Goal: Complete application form

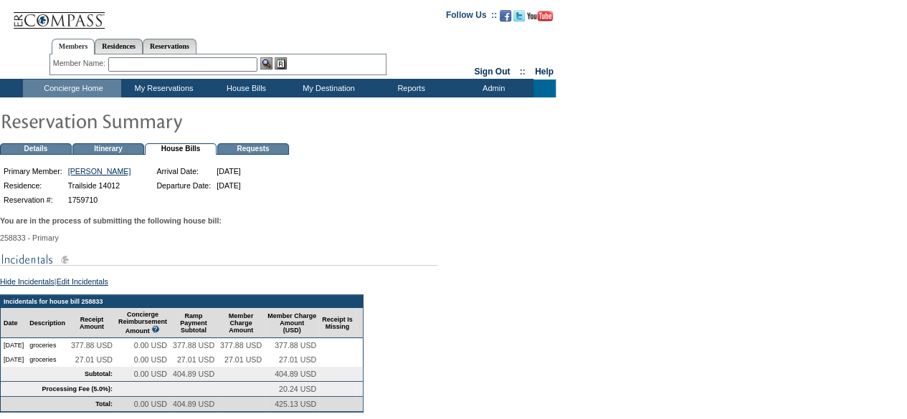
scroll to position [255, 0]
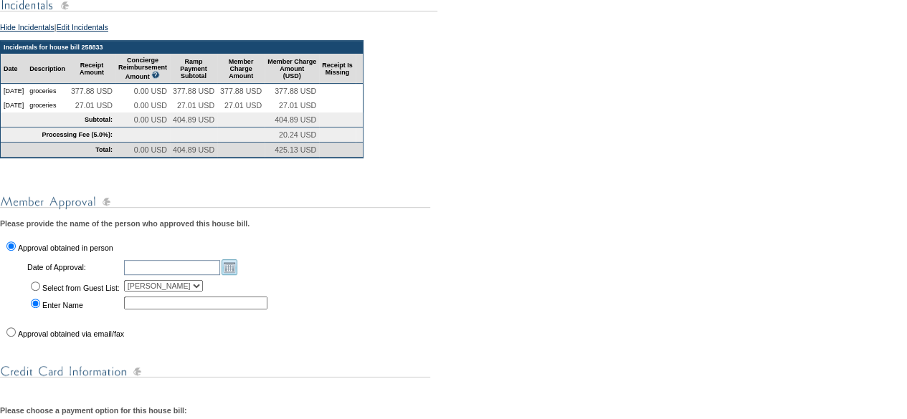
click at [237, 275] on link "Open the calendar popup." at bounding box center [230, 268] width 16 height 16
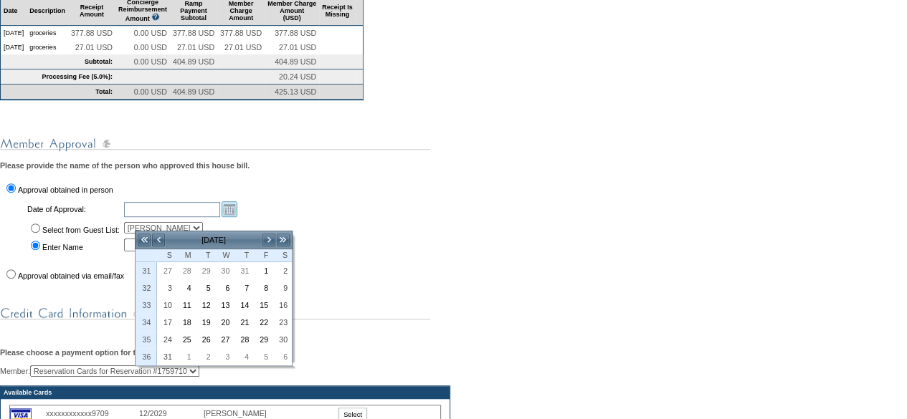
scroll to position [314, 0]
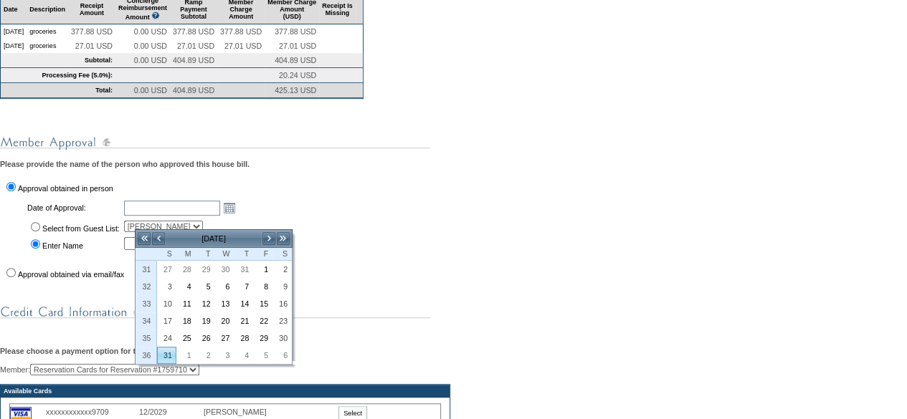
click at [163, 349] on link "31" at bounding box center [167, 356] width 18 height 16
type input "[DATE]"
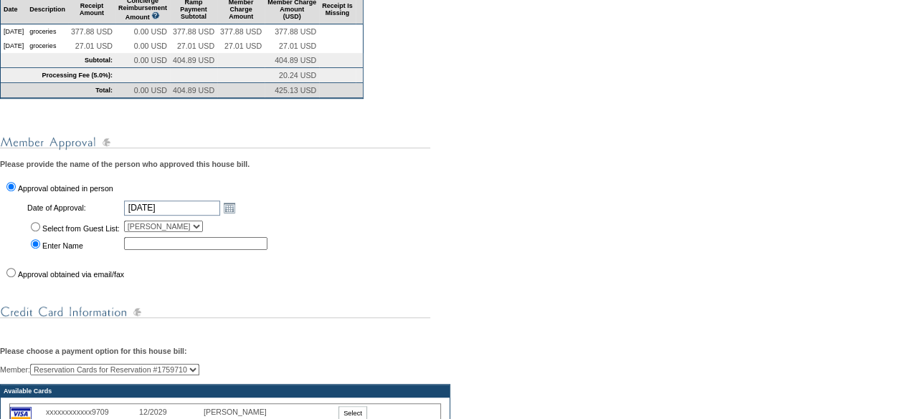
click at [179, 250] on input "text" at bounding box center [195, 243] width 143 height 13
type input "[PERSON_NAME]"
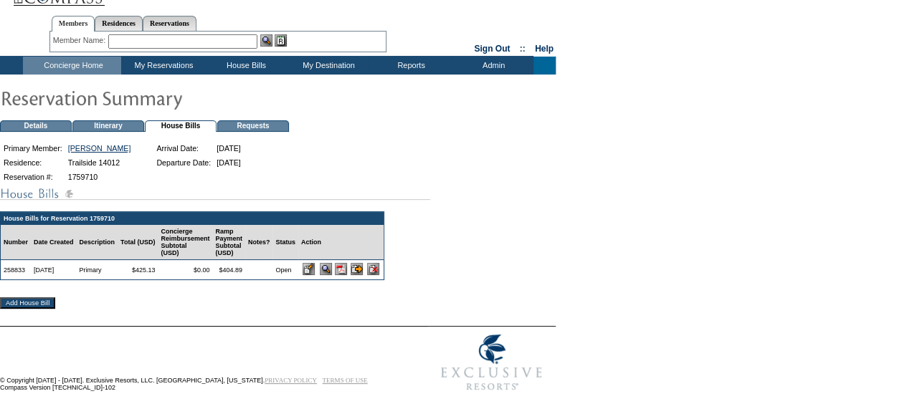
scroll to position [24, 0]
click at [315, 274] on input "image" at bounding box center [309, 269] width 12 height 12
